Goal: Task Accomplishment & Management: Use online tool/utility

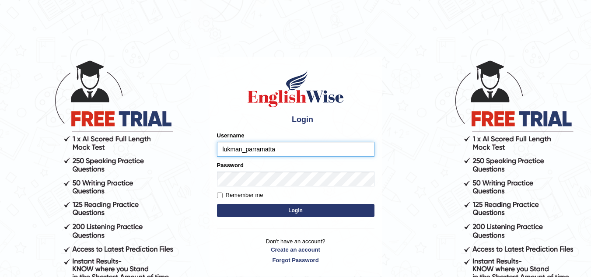
type input "lukman_parramatta"
drag, startPoint x: 0, startPoint y: 0, endPoint x: 218, endPoint y: 194, distance: 291.5
click at [188, 155] on body "Login Please fix the following errors: Username lukman_parramatta Password Reme…" at bounding box center [295, 168] width 591 height 277
click at [220, 197] on input "Remember me" at bounding box center [220, 196] width 6 height 6
checkbox input "true"
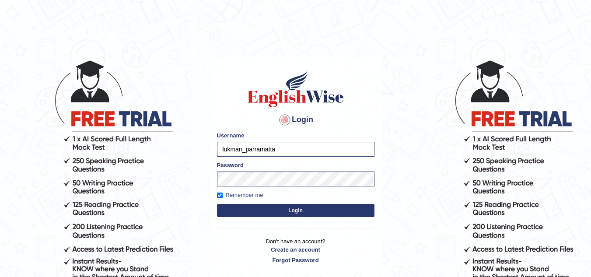
click at [266, 206] on button "Login" at bounding box center [296, 210] width 158 height 13
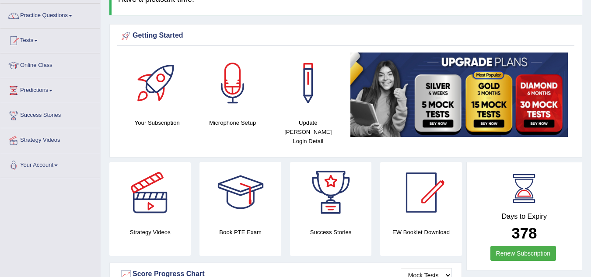
scroll to position [70, 0]
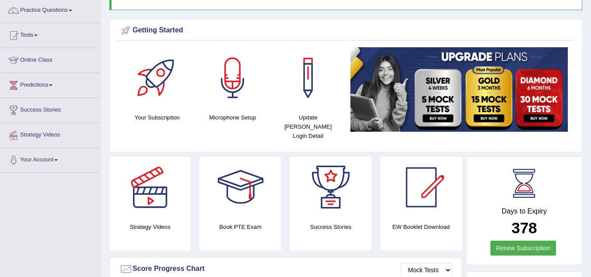
click at [53, 60] on link "Online Class" at bounding box center [50, 59] width 100 height 22
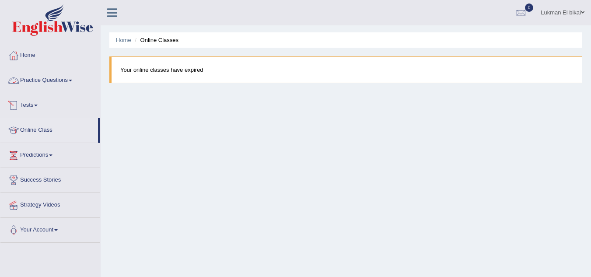
click at [39, 102] on link "Tests" at bounding box center [50, 104] width 100 height 22
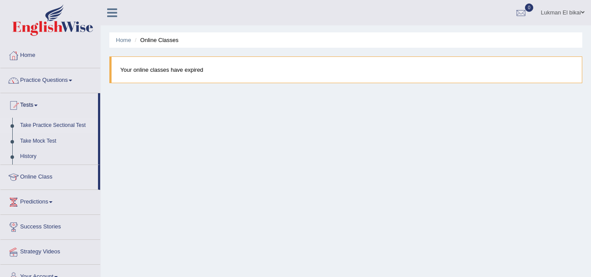
click at [42, 126] on link "Take Practice Sectional Test" at bounding box center [57, 126] width 82 height 16
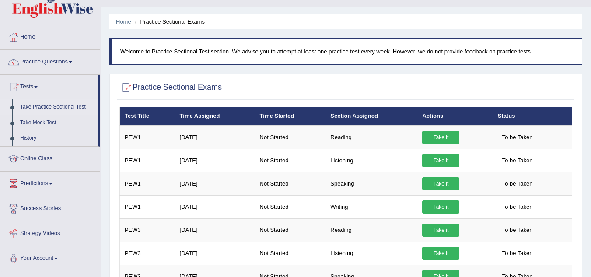
scroll to position [28, 0]
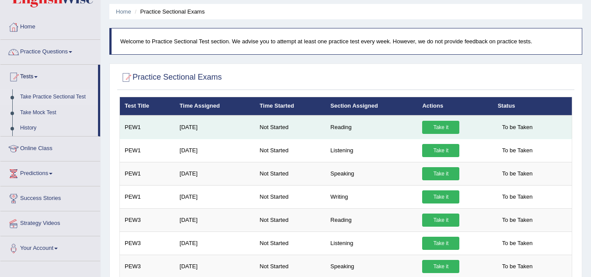
click at [443, 127] on link "Take it" at bounding box center [440, 127] width 37 height 13
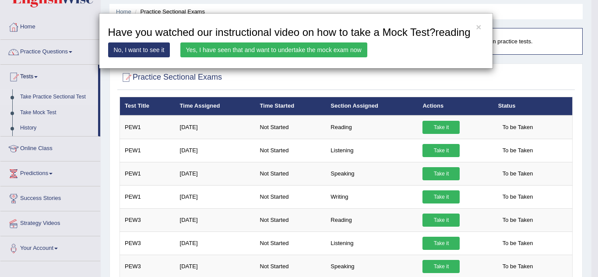
click at [159, 46] on link "No, I want to see it" at bounding box center [139, 49] width 62 height 15
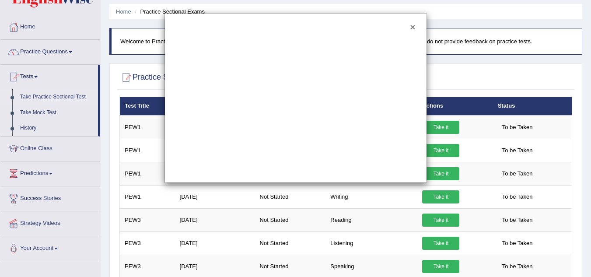
click at [413, 25] on button "×" at bounding box center [412, 26] width 5 height 9
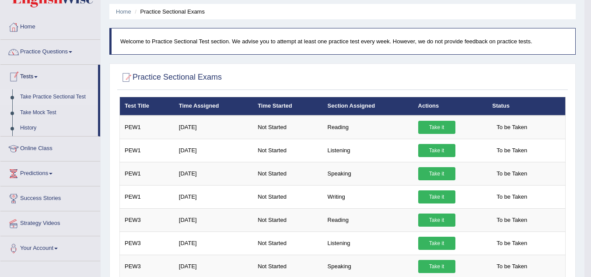
click at [35, 73] on link "Tests" at bounding box center [49, 76] width 98 height 22
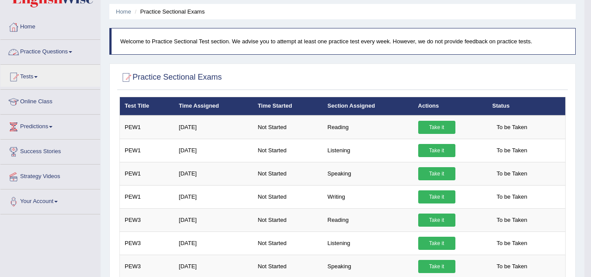
click at [43, 50] on link "Practice Questions" at bounding box center [50, 51] width 100 height 22
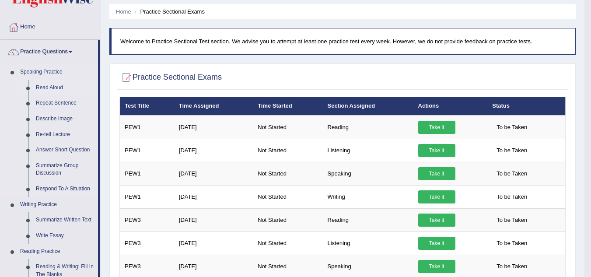
click at [47, 86] on link "Read Aloud" at bounding box center [65, 88] width 66 height 16
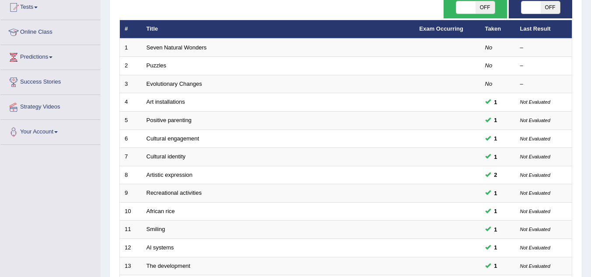
scroll to position [94, 0]
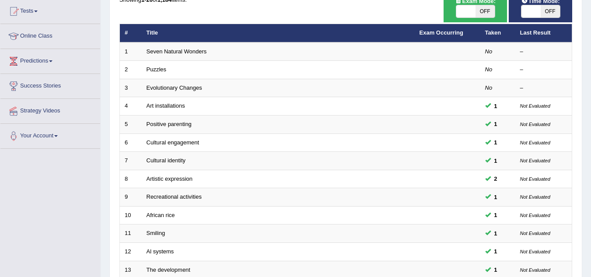
drag, startPoint x: 593, startPoint y: 83, endPoint x: 594, endPoint y: 126, distance: 42.5
click at [591, 126] on html "Toggle navigation Home Practice Questions Speaking Practice Read Aloud Repeat S…" at bounding box center [295, 44] width 591 height 277
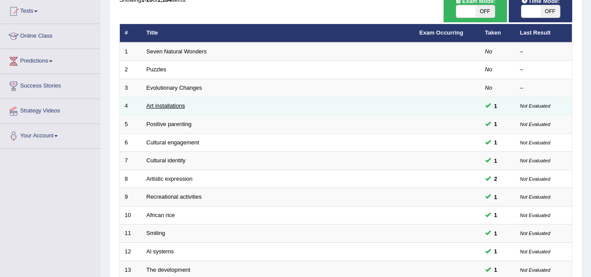
click at [171, 107] on link "Art installations" at bounding box center [166, 105] width 39 height 7
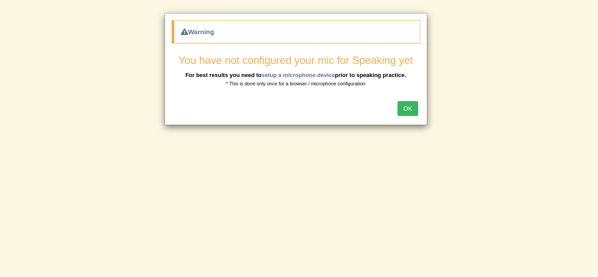
click at [405, 107] on button "OK" at bounding box center [408, 108] width 20 height 15
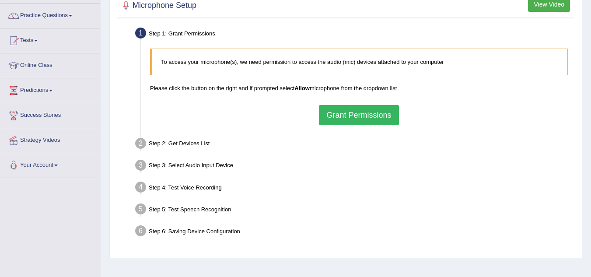
scroll to position [66, 0]
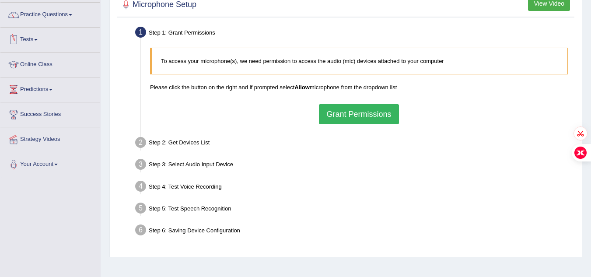
click at [39, 38] on link "Tests" at bounding box center [50, 39] width 100 height 22
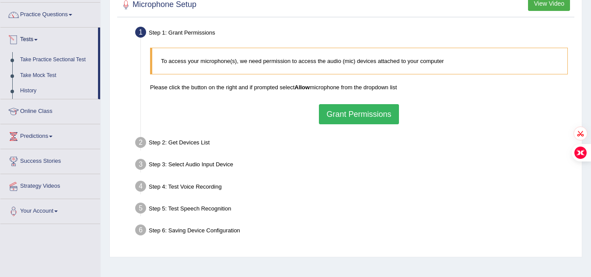
click at [38, 40] on span at bounding box center [36, 40] width 4 height 2
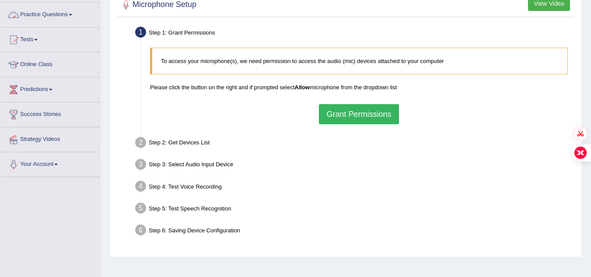
click at [60, 11] on link "Practice Questions" at bounding box center [50, 14] width 100 height 22
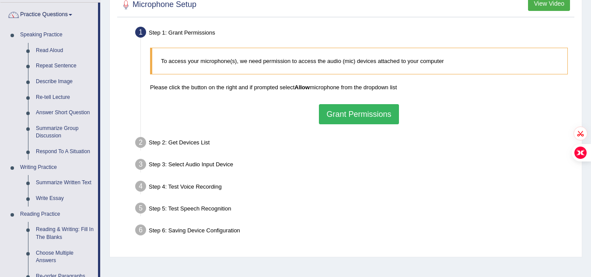
scroll to position [0, 0]
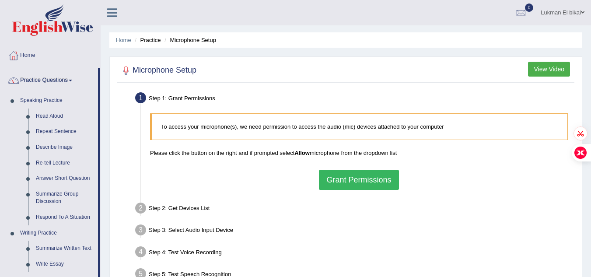
click at [538, 72] on button "View Video" at bounding box center [549, 69] width 42 height 15
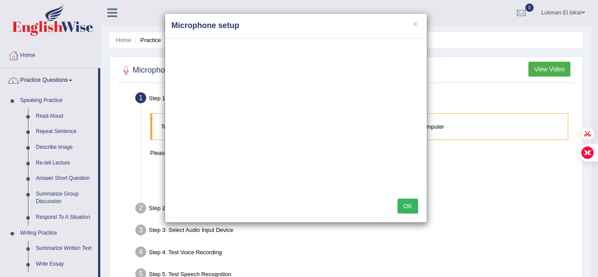
click at [412, 201] on button "OK" at bounding box center [408, 206] width 20 height 15
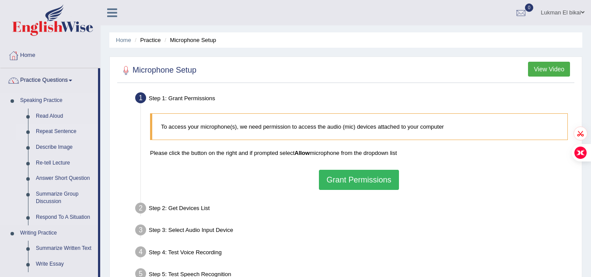
click at [62, 132] on link "Repeat Sentence" at bounding box center [65, 132] width 66 height 16
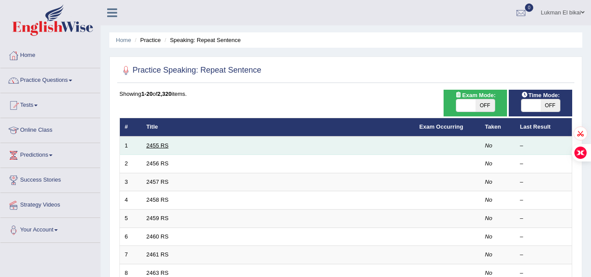
click at [157, 144] on link "2455 RS" at bounding box center [158, 145] width 22 height 7
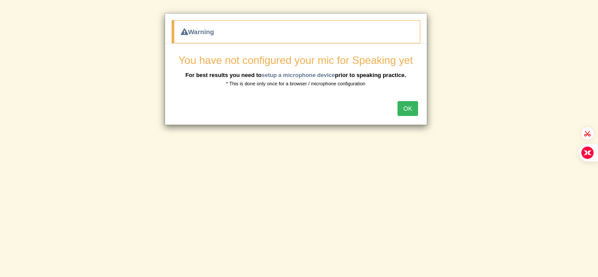
click at [407, 120] on div "OK" at bounding box center [296, 109] width 262 height 31
click at [408, 102] on button "OK" at bounding box center [408, 108] width 20 height 15
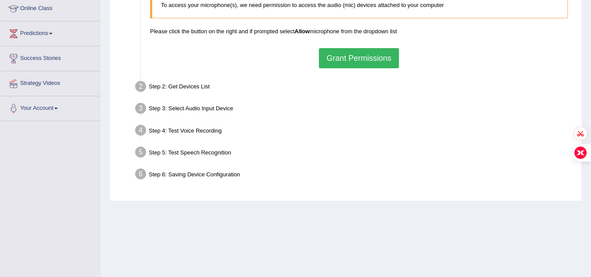
scroll to position [123, 0]
click at [365, 51] on button "Grant Permissions" at bounding box center [359, 57] width 80 height 20
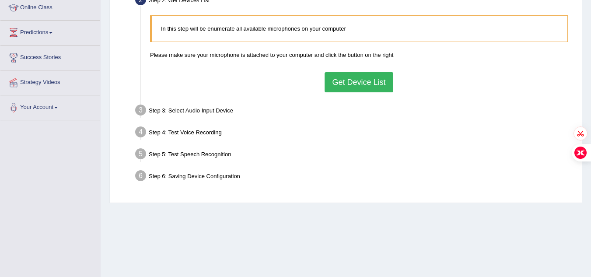
drag, startPoint x: 591, startPoint y: 183, endPoint x: 597, endPoint y: 212, distance: 30.0
click at [591, 155] on html "Toggle navigation Home Practice Questions Speaking Practice Read Aloud Repeat S…" at bounding box center [295, 15] width 591 height 277
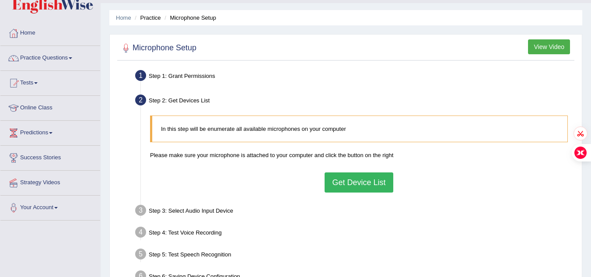
scroll to position [0, 0]
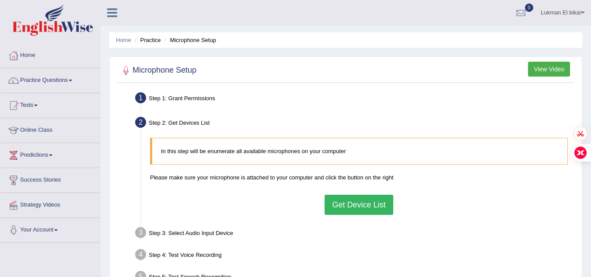
click at [344, 207] on button "Get Device List" at bounding box center [359, 205] width 68 height 20
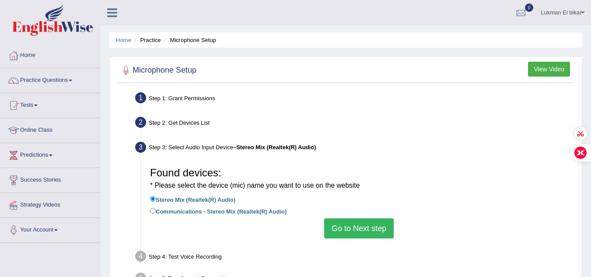
click at [351, 231] on button "Go to Next step" at bounding box center [359, 228] width 70 height 20
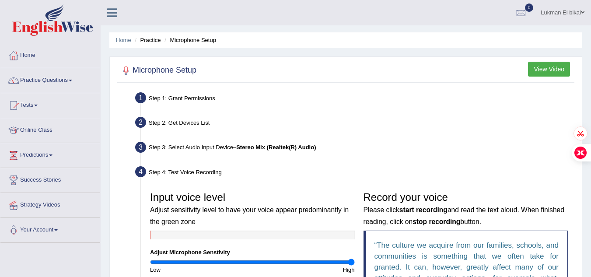
drag, startPoint x: 250, startPoint y: 262, endPoint x: 381, endPoint y: 266, distance: 131.8
type input "2"
click at [355, 266] on input "range" at bounding box center [252, 262] width 205 height 7
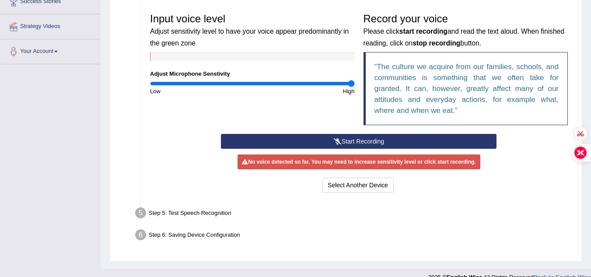
scroll to position [186, 0]
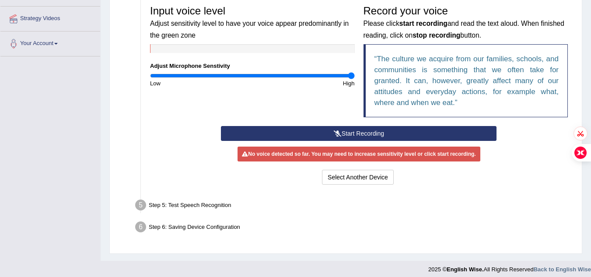
click at [359, 131] on button "Start Recording" at bounding box center [359, 133] width 276 height 15
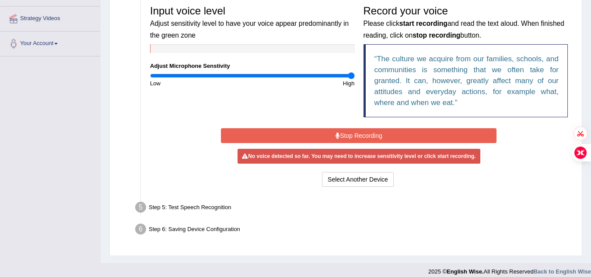
click at [378, 131] on button "Stop Recording" at bounding box center [359, 135] width 276 height 15
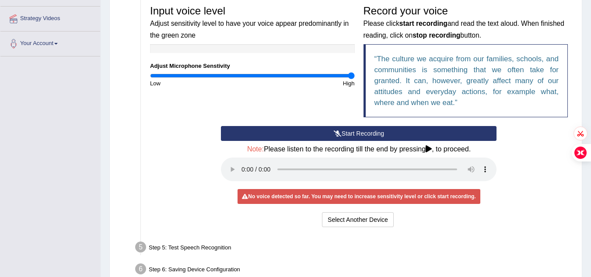
click at [329, 130] on button "Start Recording" at bounding box center [359, 133] width 276 height 15
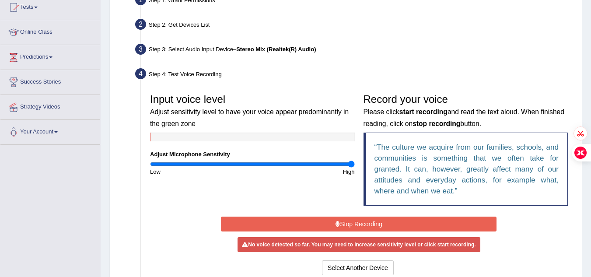
scroll to position [99, 0]
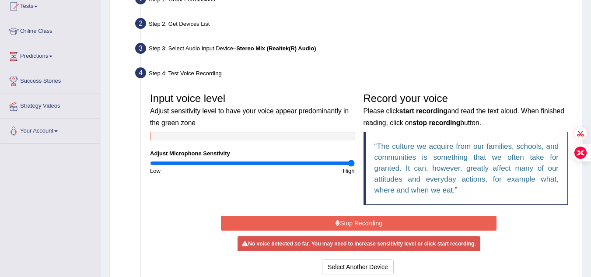
click at [346, 227] on button "Stop Recording" at bounding box center [359, 223] width 276 height 15
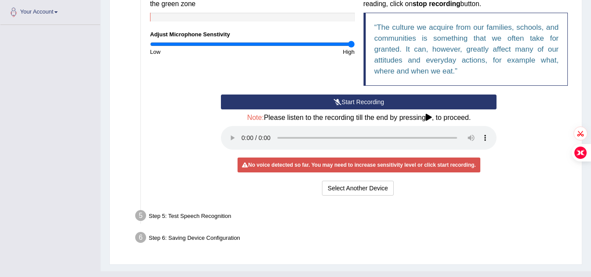
scroll to position [234, 0]
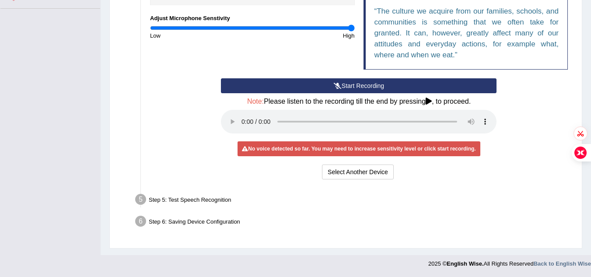
click at [349, 80] on button "Start Recording" at bounding box center [359, 85] width 276 height 15
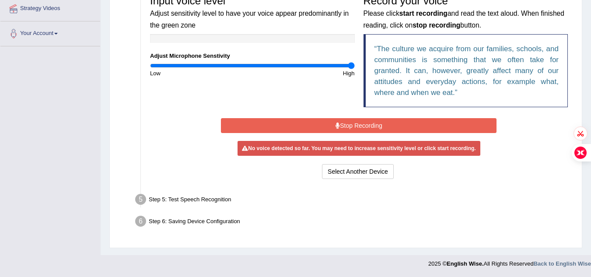
scroll to position [194, 0]
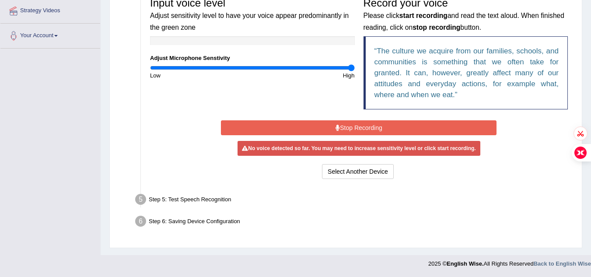
click at [345, 123] on button "Stop Recording" at bounding box center [359, 127] width 276 height 15
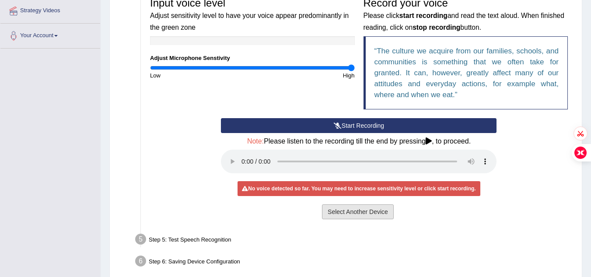
click at [358, 206] on button "Select Another Device" at bounding box center [358, 211] width 72 height 15
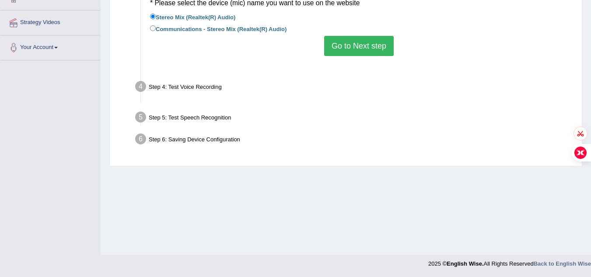
scroll to position [183, 0]
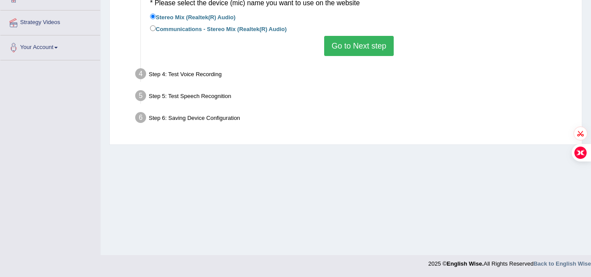
click at [352, 47] on button "Go to Next step" at bounding box center [359, 46] width 70 height 20
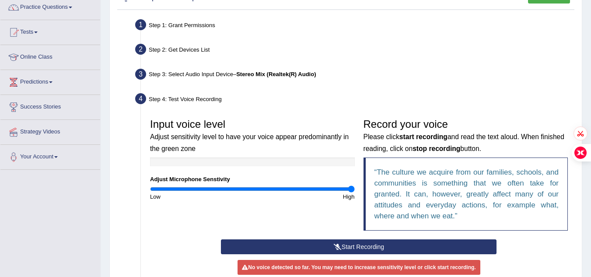
scroll to position [0, 0]
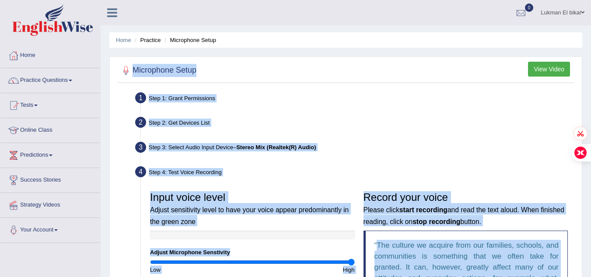
drag, startPoint x: 590, startPoint y: 46, endPoint x: 591, endPoint y: 89, distance: 42.9
click at [591, 89] on div "Home Practice Microphone Setup You have already completed the setup earlier wit…" at bounding box center [346, 223] width 491 height 447
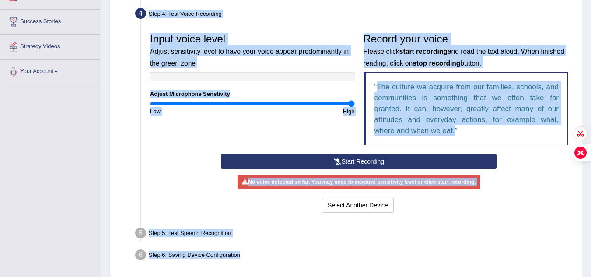
scroll to position [173, 0]
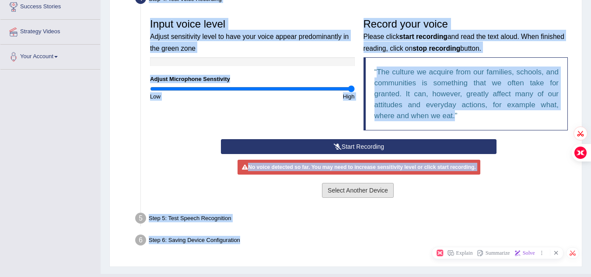
click at [366, 183] on button "Select Another Device" at bounding box center [358, 190] width 72 height 15
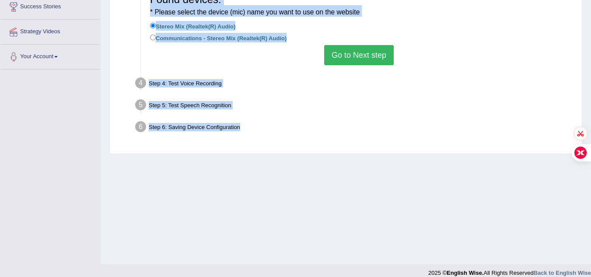
click at [243, 82] on div "Step 4: Test Voice Recording" at bounding box center [354, 84] width 447 height 19
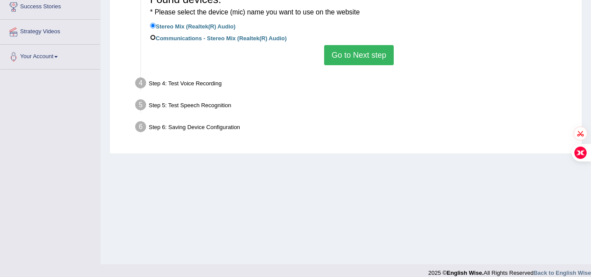
click at [152, 37] on input "Communications - Stereo Mix (Realtek(R) Audio)" at bounding box center [153, 38] width 6 height 6
radio input "true"
click at [355, 55] on button "Go to Next step" at bounding box center [359, 55] width 70 height 20
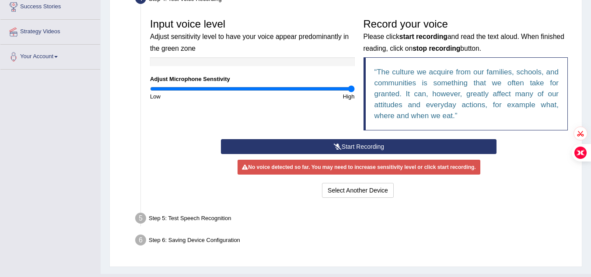
click at [356, 144] on button "Start Recording" at bounding box center [359, 146] width 276 height 15
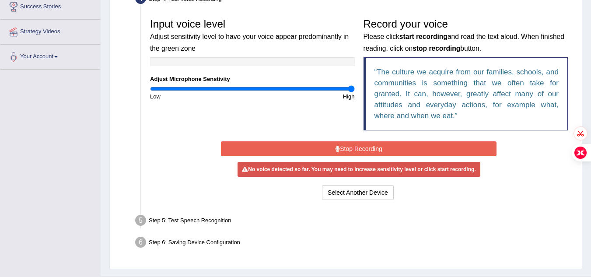
click at [356, 144] on button "Stop Recording" at bounding box center [359, 148] width 276 height 15
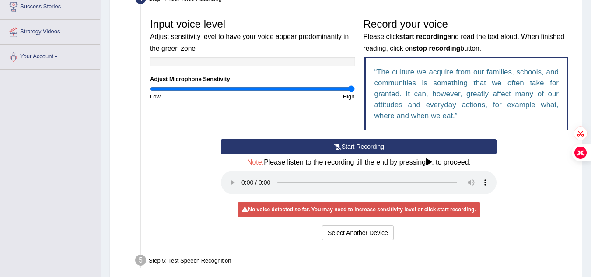
click at [252, 212] on div "No voice detected so far. You may need to increase sensitivity level or click s…" at bounding box center [359, 209] width 243 height 15
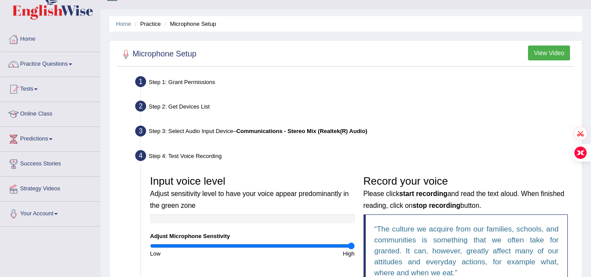
scroll to position [0, 0]
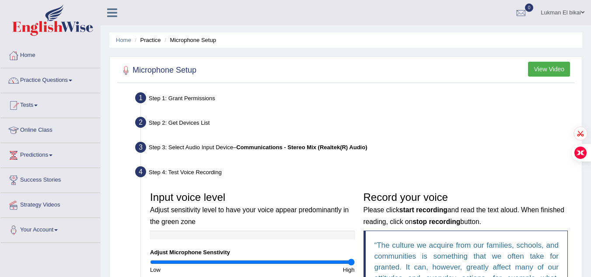
click at [120, 36] on li "Home" at bounding box center [123, 40] width 15 height 8
click at [121, 40] on link "Home" at bounding box center [123, 40] width 15 height 7
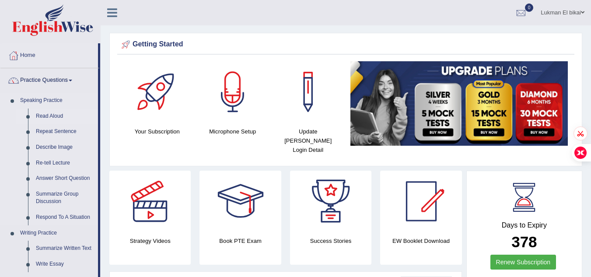
click at [53, 115] on link "Read Aloud" at bounding box center [65, 117] width 66 height 16
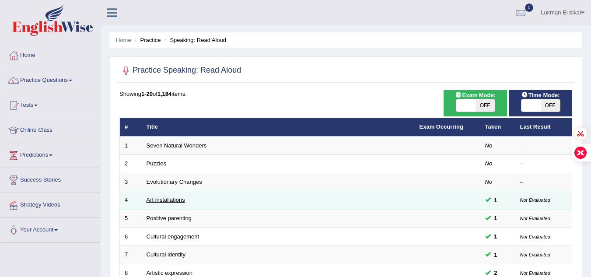
click at [172, 201] on link "Art installations" at bounding box center [166, 200] width 39 height 7
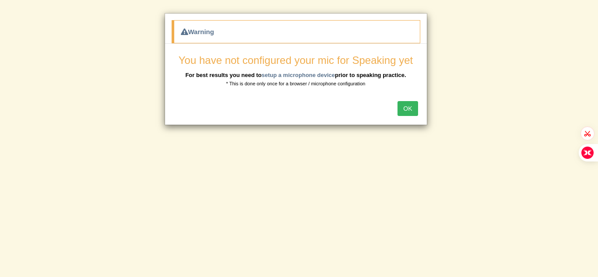
click at [404, 112] on button "OK" at bounding box center [408, 108] width 20 height 15
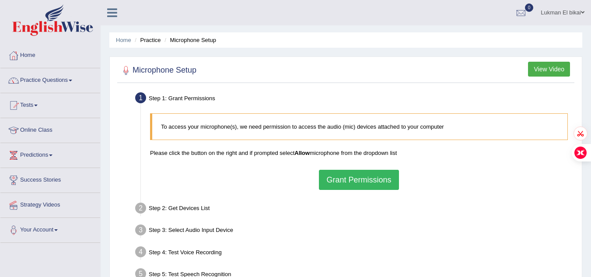
click at [353, 178] on button "Grant Permissions" at bounding box center [359, 180] width 80 height 20
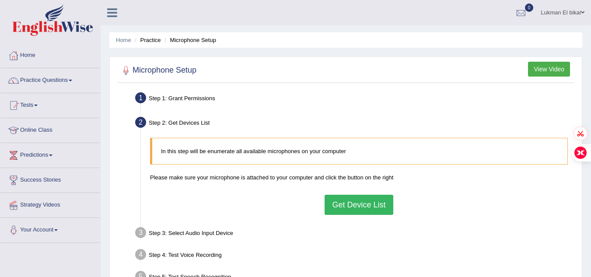
click at [346, 208] on button "Get Device List" at bounding box center [359, 205] width 68 height 20
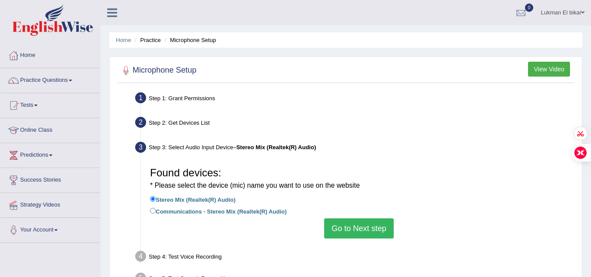
click at [568, 225] on div "Found devices: * Please select the device (mic) name you want to use on the web…" at bounding box center [359, 200] width 427 height 84
click at [374, 221] on button "Go to Next step" at bounding box center [359, 228] width 70 height 20
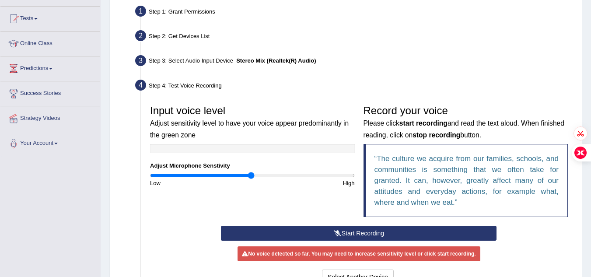
scroll to position [88, 0]
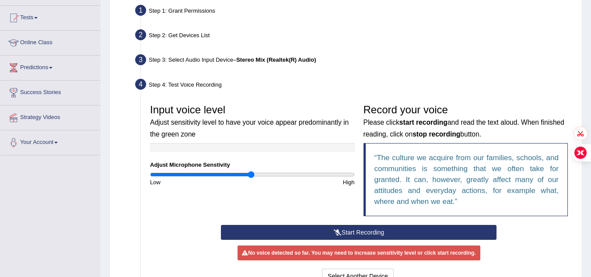
drag, startPoint x: 339, startPoint y: 229, endPoint x: 318, endPoint y: 232, distance: 20.7
click at [318, 232] on button "Start Recording" at bounding box center [359, 232] width 276 height 15
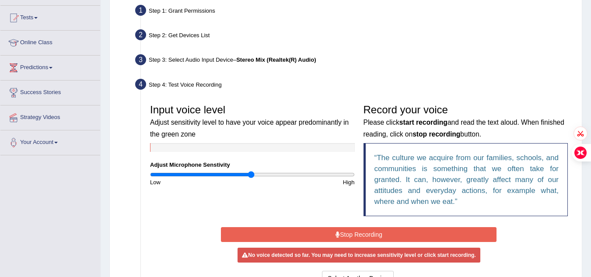
click at [318, 232] on button "Stop Recording" at bounding box center [359, 234] width 276 height 15
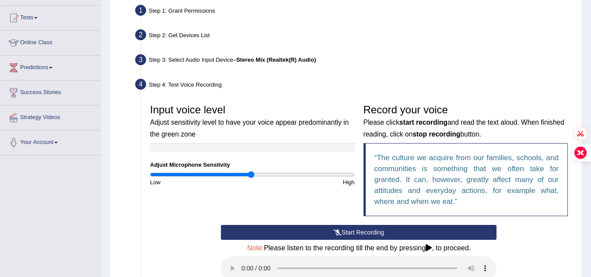
click at [259, 147] on div at bounding box center [252, 147] width 205 height 9
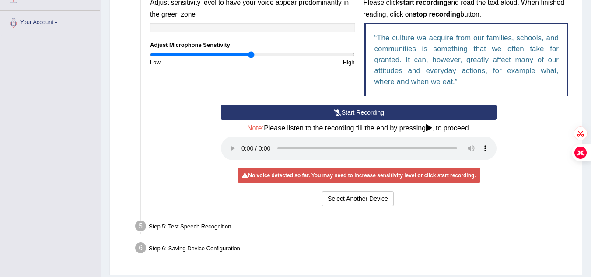
scroll to position [234, 0]
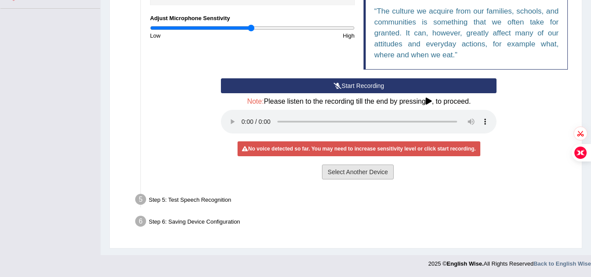
click at [374, 166] on button "Select Another Device" at bounding box center [358, 172] width 72 height 15
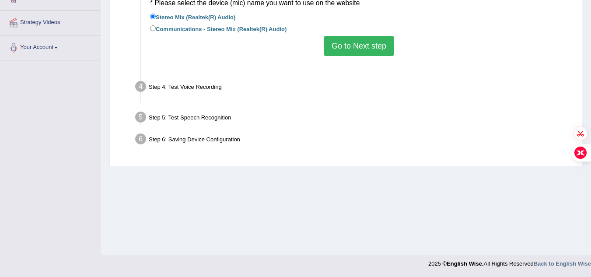
scroll to position [183, 0]
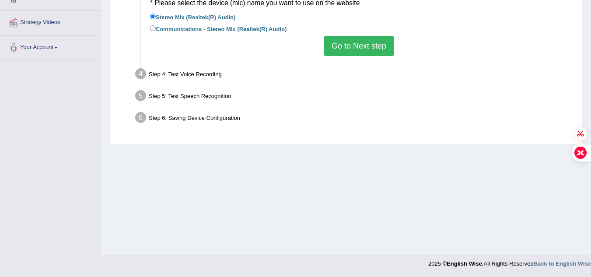
click at [224, 32] on label "Communications - Stereo Mix (Realtek(R) Audio)" at bounding box center [218, 29] width 137 height 10
click at [156, 31] on input "Communications - Stereo Mix (Realtek(R) Audio)" at bounding box center [153, 28] width 6 height 6
radio input "true"
click at [214, 11] on div "Found devices: * Please select the device (mic) name you want to use on the web…" at bounding box center [359, 18] width 427 height 84
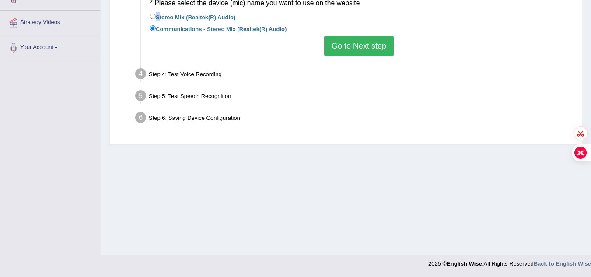
click at [214, 11] on div "Found devices: * Please select the device (mic) name you want to use on the web…" at bounding box center [359, 18] width 427 height 84
click at [155, 14] on input "Stereo Mix (Realtek(R) Audio)" at bounding box center [153, 17] width 6 height 6
radio input "true"
click at [151, 31] on input "Communications - Stereo Mix (Realtek(R) Audio)" at bounding box center [153, 28] width 6 height 6
radio input "true"
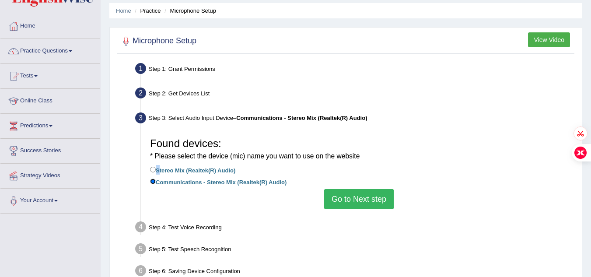
scroll to position [0, 0]
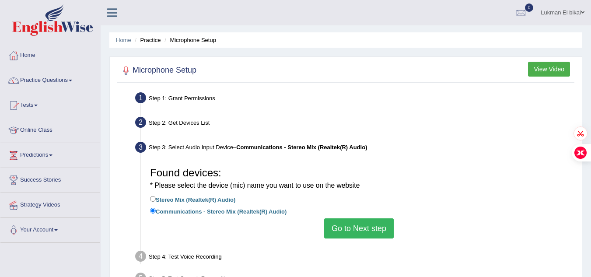
click at [544, 77] on div at bounding box center [346, 71] width 453 height 18
click at [539, 69] on button "View Video" at bounding box center [549, 69] width 42 height 15
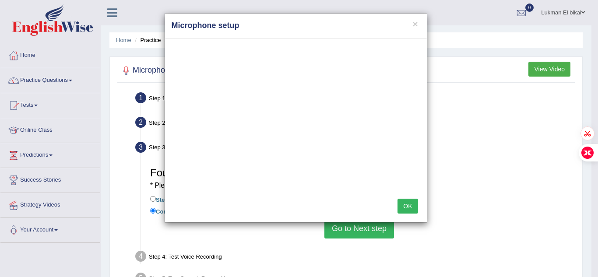
click at [41, 231] on div "× Microphone setup OK" at bounding box center [299, 138] width 598 height 277
click at [56, 231] on div "× Microphone setup OK" at bounding box center [299, 138] width 598 height 277
click at [56, 232] on div "× Microphone setup OK" at bounding box center [299, 138] width 598 height 277
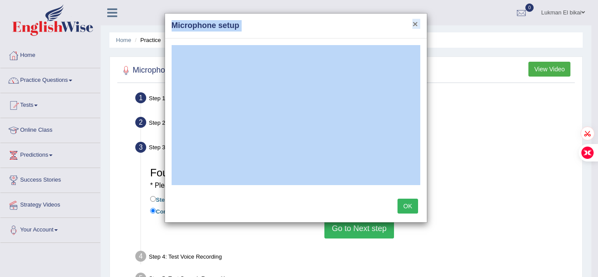
drag, startPoint x: 598, startPoint y: 49, endPoint x: 415, endPoint y: 20, distance: 184.8
click at [415, 20] on div "× Microphone setup OK" at bounding box center [299, 138] width 598 height 277
click at [415, 20] on button "×" at bounding box center [414, 23] width 5 height 9
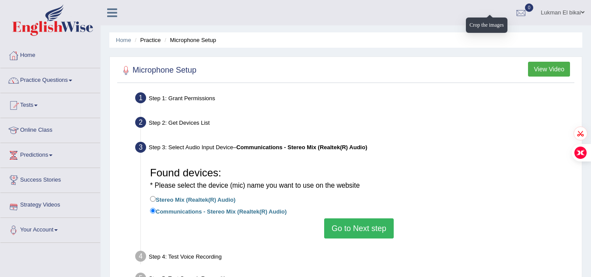
click at [42, 228] on link "Your Account" at bounding box center [50, 229] width 100 height 22
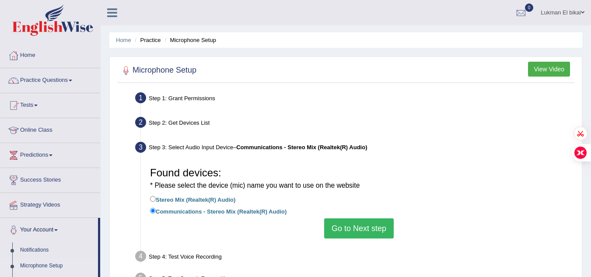
click at [47, 264] on link "Microphone Setup" at bounding box center [57, 266] width 82 height 16
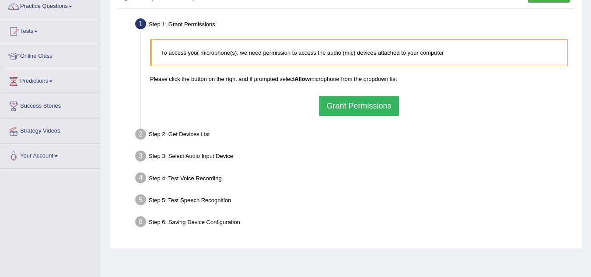
scroll to position [75, 0]
click at [365, 109] on button "Grant Permissions" at bounding box center [359, 105] width 80 height 20
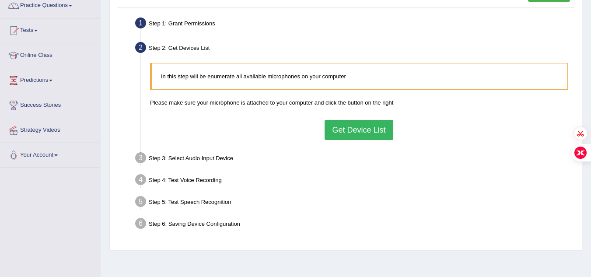
click at [356, 135] on button "Get Device List" at bounding box center [359, 130] width 68 height 20
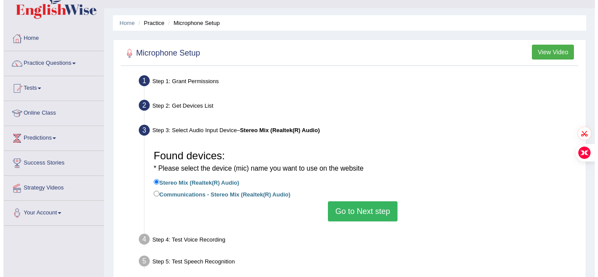
scroll to position [11, 0]
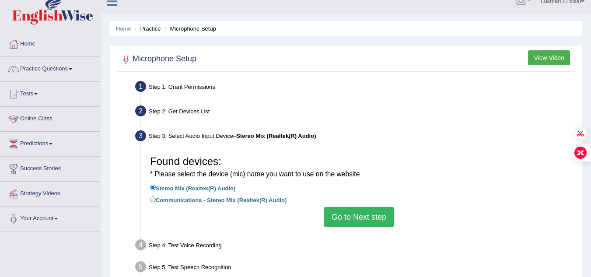
click at [542, 51] on button "View Video" at bounding box center [549, 57] width 42 height 15
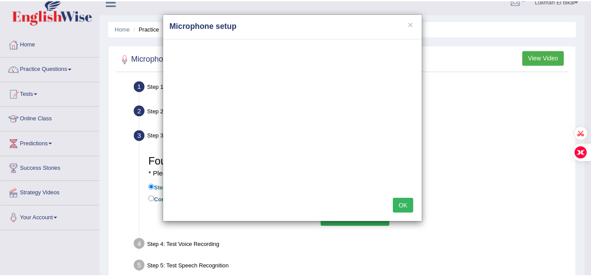
scroll to position [0, 0]
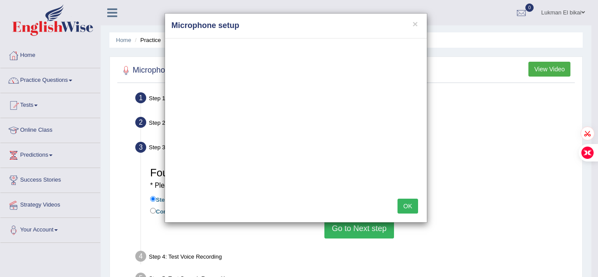
click at [412, 206] on button "OK" at bounding box center [408, 206] width 20 height 15
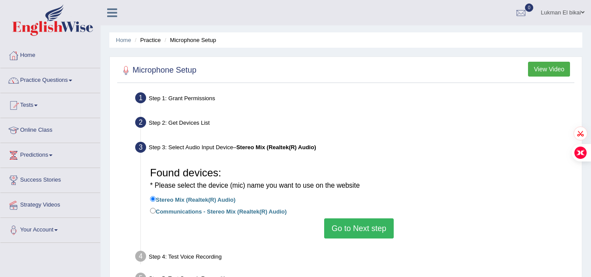
click at [346, 238] on button "Go to Next step" at bounding box center [359, 228] width 70 height 20
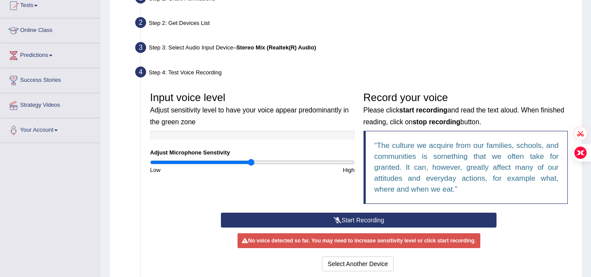
scroll to position [104, 0]
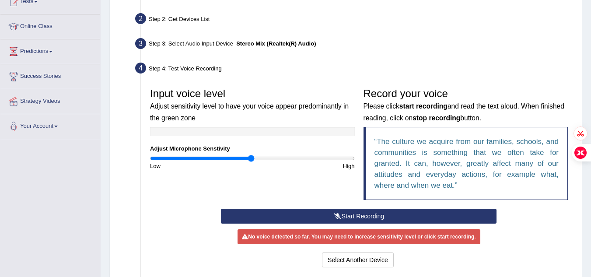
click at [378, 213] on button "Start Recording" at bounding box center [359, 216] width 276 height 15
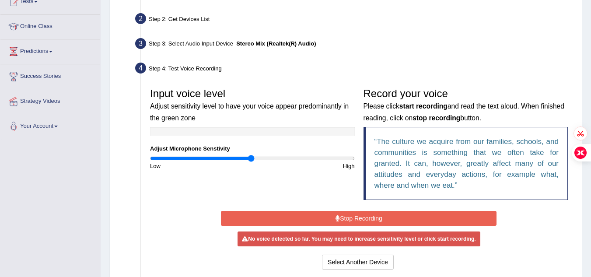
click at [378, 213] on button "Stop Recording" at bounding box center [359, 218] width 276 height 15
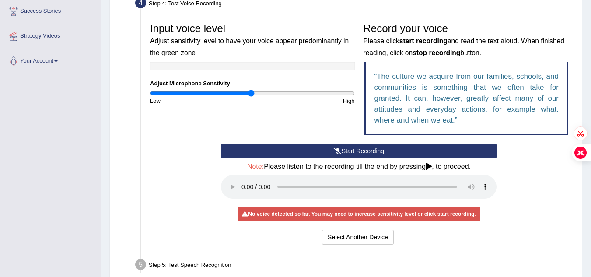
scroll to position [170, 0]
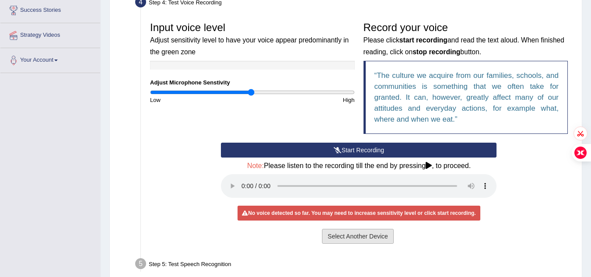
click at [362, 236] on button "Select Another Device" at bounding box center [358, 236] width 72 height 15
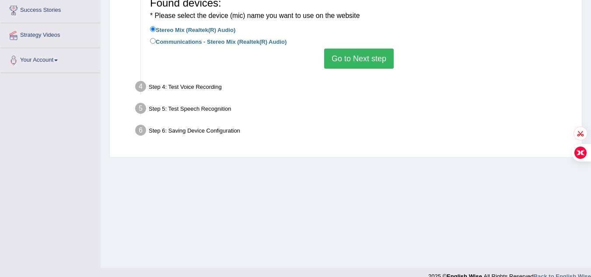
click at [227, 40] on label "Communications - Stereo Mix (Realtek(R) Audio)" at bounding box center [218, 41] width 137 height 10
click at [156, 40] on input "Communications - Stereo Mix (Realtek(R) Audio)" at bounding box center [153, 41] width 6 height 6
radio input "true"
click at [342, 63] on button "Go to Next step" at bounding box center [359, 59] width 70 height 20
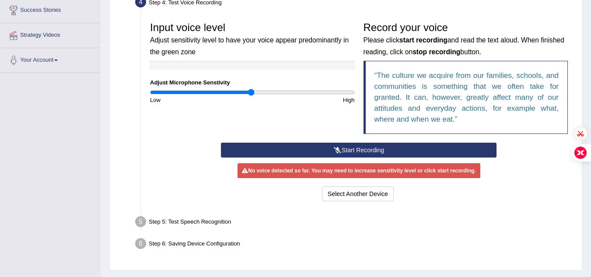
click at [355, 154] on button "Start Recording" at bounding box center [359, 150] width 276 height 15
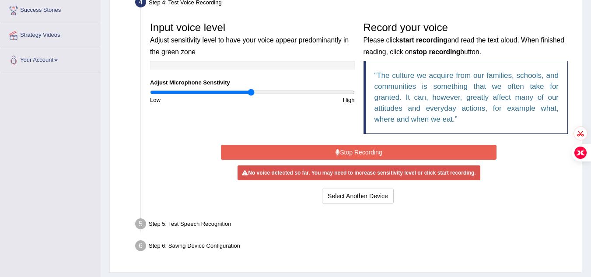
click at [355, 154] on button "Stop Recording" at bounding box center [359, 152] width 276 height 15
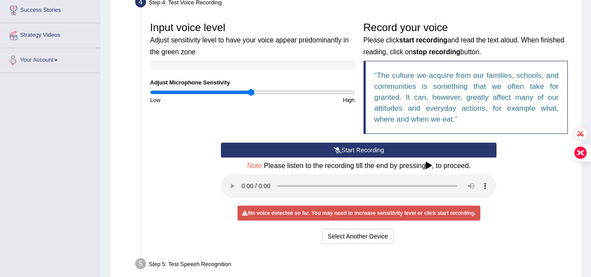
click at [57, 57] on link "Your Account" at bounding box center [50, 59] width 100 height 22
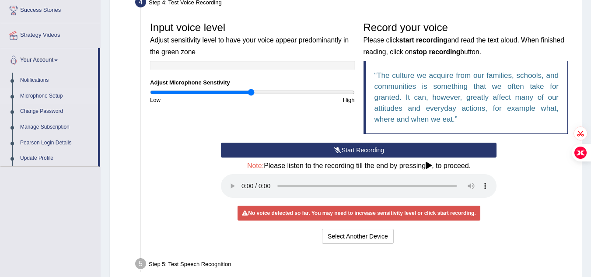
click at [48, 93] on link "Microphone Setup" at bounding box center [57, 96] width 82 height 16
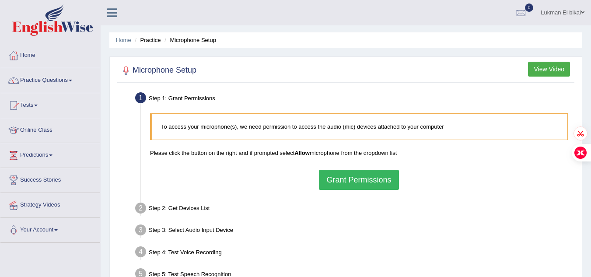
click at [334, 179] on button "Grant Permissions" at bounding box center [359, 180] width 80 height 20
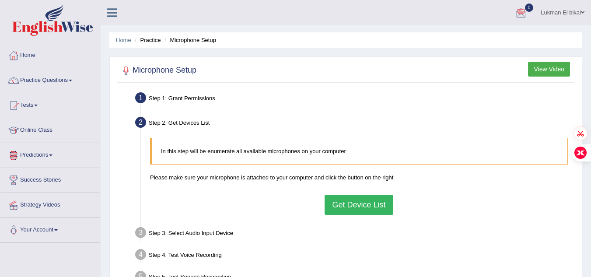
click at [50, 149] on link "Predictions" at bounding box center [50, 154] width 100 height 22
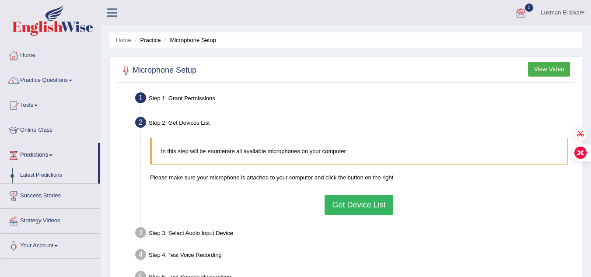
click at [52, 176] on link "Latest Predictions" at bounding box center [57, 176] width 82 height 16
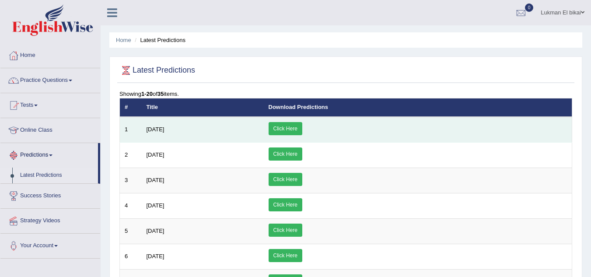
click at [348, 136] on td "Click Here" at bounding box center [418, 130] width 309 height 26
click at [303, 126] on link "Click Here" at bounding box center [286, 128] width 34 height 13
